Goal: Navigation & Orientation: Find specific page/section

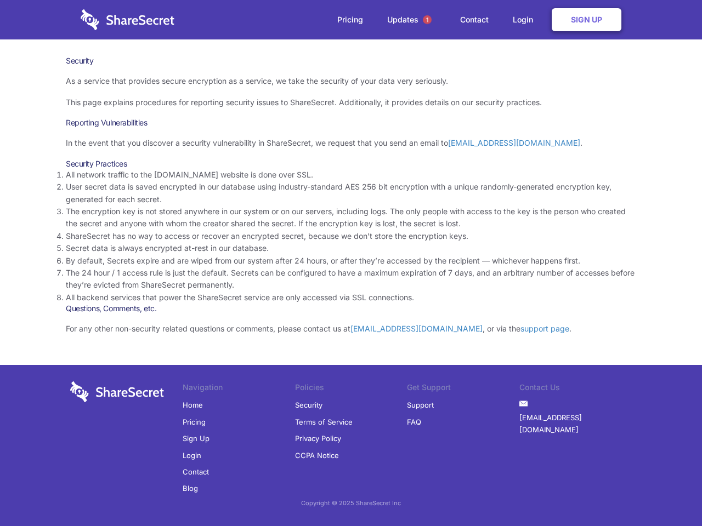
click at [351, 263] on li "By default, Secrets expire and are wiped from our system after 24 hours, or aft…" at bounding box center [351, 261] width 570 height 12
click at [427, 20] on span "1" at bounding box center [427, 19] width 9 height 9
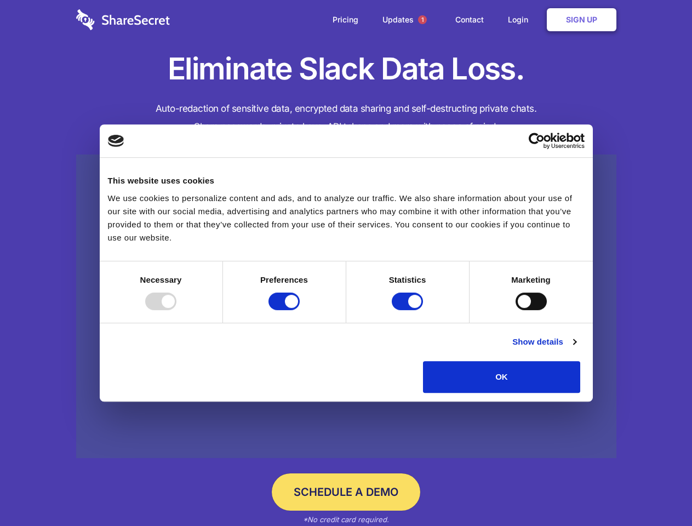
click at [176, 310] on div at bounding box center [160, 302] width 31 height 18
click at [300, 310] on input "Preferences" at bounding box center [284, 302] width 31 height 18
checkbox input "false"
click at [409, 310] on input "Statistics" at bounding box center [407, 302] width 31 height 18
checkbox input "false"
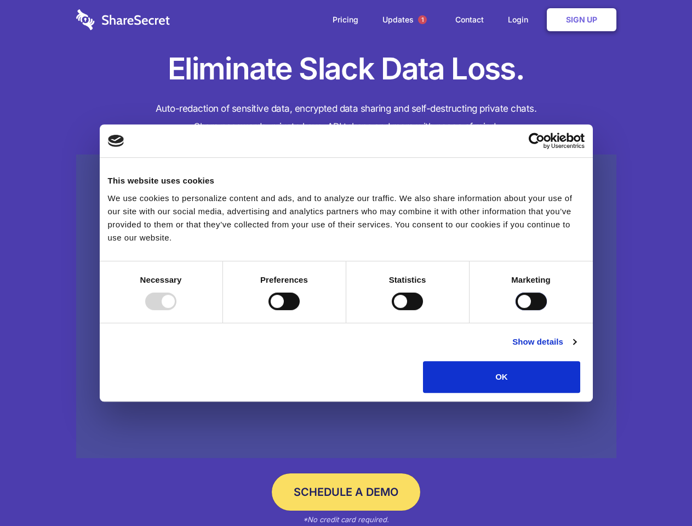
click at [516, 310] on input "Marketing" at bounding box center [531, 302] width 31 height 18
checkbox input "true"
click at [576, 349] on link "Show details" at bounding box center [544, 341] width 64 height 13
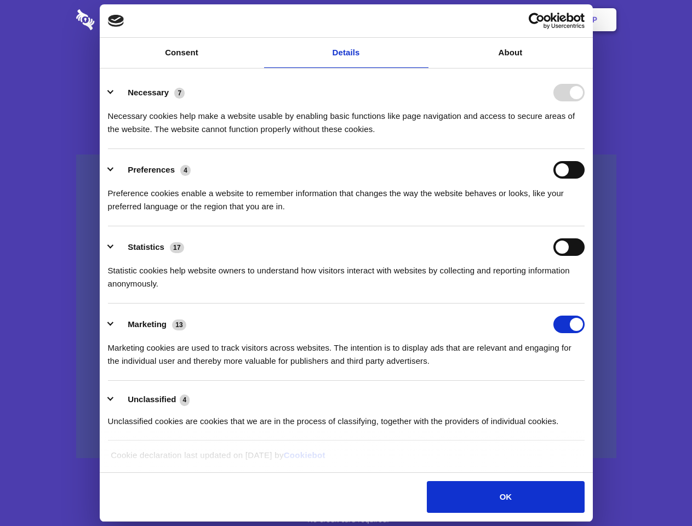
click at [590, 397] on ul "Necessary 7 Necessary cookies help make a website usable by enabling basic func…" at bounding box center [345, 256] width 487 height 369
click at [422, 20] on span "1" at bounding box center [422, 19] width 9 height 9
